Goal: Task Accomplishment & Management: Manage account settings

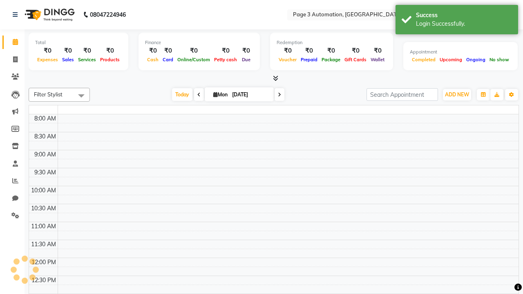
select select "en"
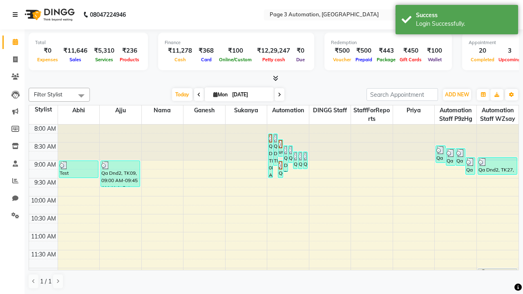
click at [17, 15] on icon at bounding box center [15, 15] width 5 height 6
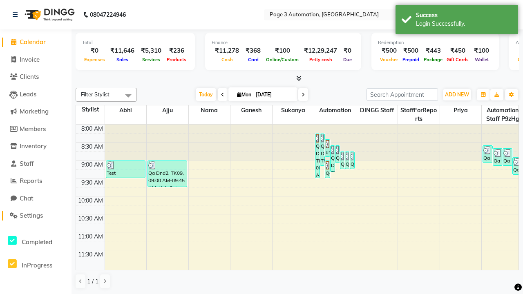
click at [36, 216] on span "Settings" at bounding box center [31, 216] width 23 height 8
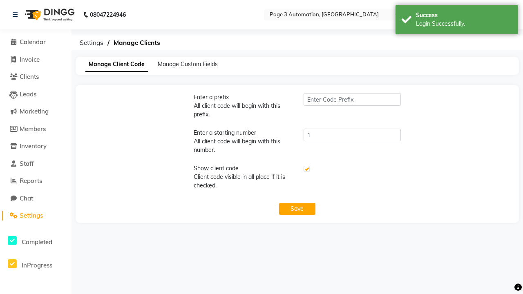
type input "PWA"
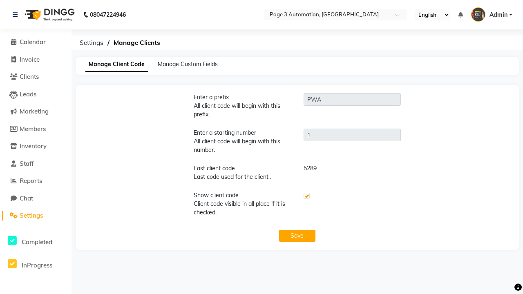
click at [306, 196] on label at bounding box center [307, 196] width 6 height 6
click at [306, 196] on input "checkbox" at bounding box center [306, 196] width 5 height 5
checkbox input "false"
click at [297, 236] on button "Save" at bounding box center [297, 236] width 37 height 12
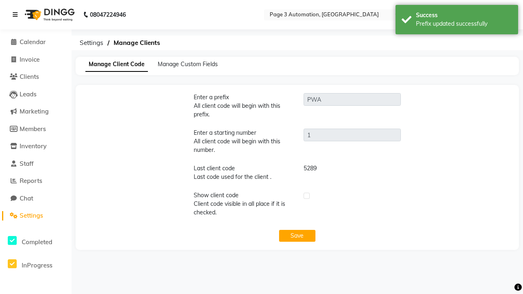
click at [457, 21] on div "Prefix updated successfully" at bounding box center [464, 24] width 96 height 9
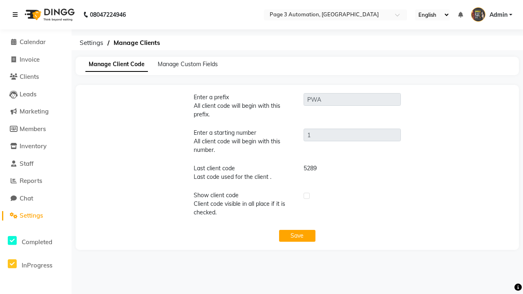
click at [17, 15] on icon at bounding box center [15, 15] width 5 height 6
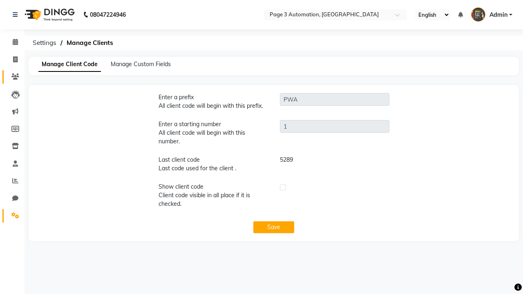
click at [12, 77] on icon at bounding box center [15, 77] width 8 height 6
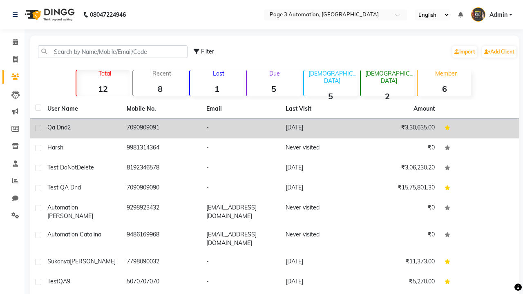
click at [275, 128] on td "-" at bounding box center [240, 128] width 79 height 20
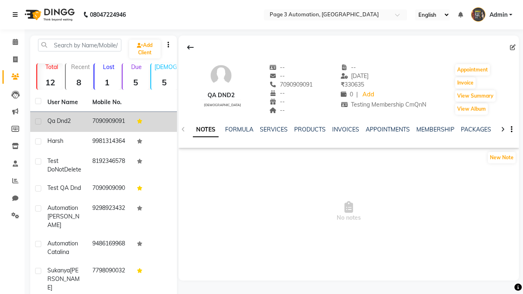
click at [17, 15] on icon at bounding box center [15, 15] width 5 height 6
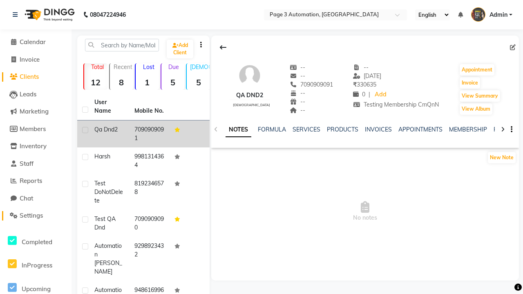
click at [36, 216] on span "Settings" at bounding box center [31, 216] width 23 height 8
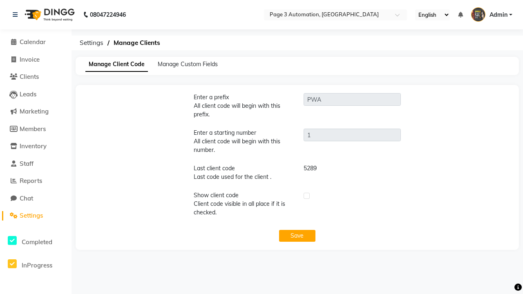
click at [306, 196] on label at bounding box center [307, 196] width 6 height 6
click at [306, 196] on input "checkbox" at bounding box center [306, 196] width 5 height 5
checkbox input "true"
click at [297, 236] on button "Save" at bounding box center [297, 236] width 37 height 12
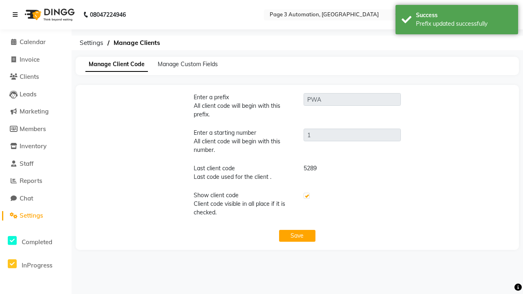
click at [457, 21] on div "Prefix updated successfully" at bounding box center [464, 24] width 96 height 9
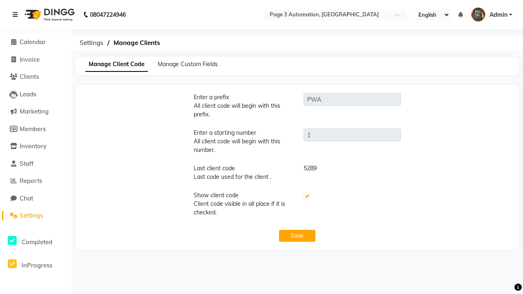
click at [17, 15] on icon at bounding box center [15, 15] width 5 height 6
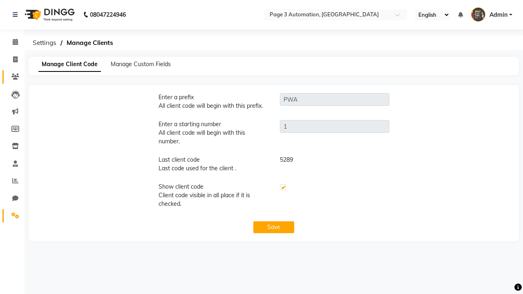
click at [12, 77] on icon at bounding box center [15, 77] width 8 height 6
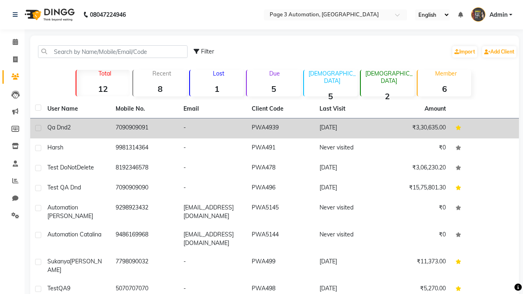
click at [275, 128] on td "PWA4939" at bounding box center [281, 128] width 68 height 20
